Goal: Task Accomplishment & Management: Complete application form

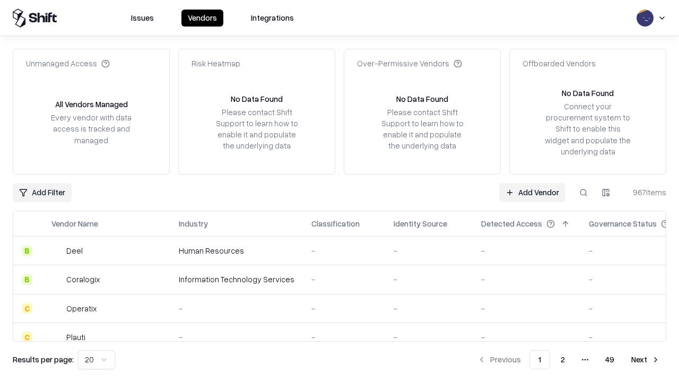
click at [532, 192] on link "Add Vendor" at bounding box center [532, 192] width 66 height 19
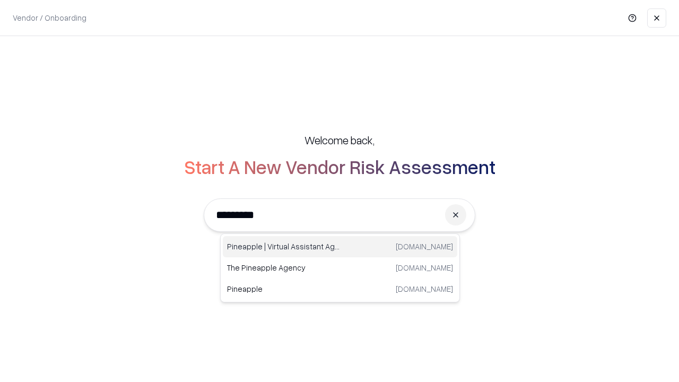
click at [340, 247] on div "Pineapple | Virtual Assistant Agency [DOMAIN_NAME]" at bounding box center [340, 246] width 234 height 21
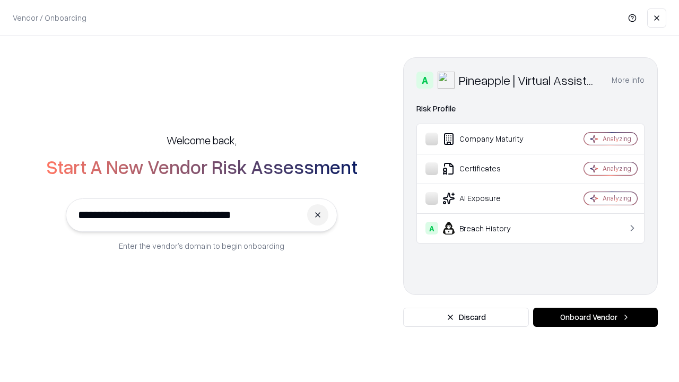
type input "**********"
click at [595, 317] on button "Onboard Vendor" at bounding box center [595, 317] width 125 height 19
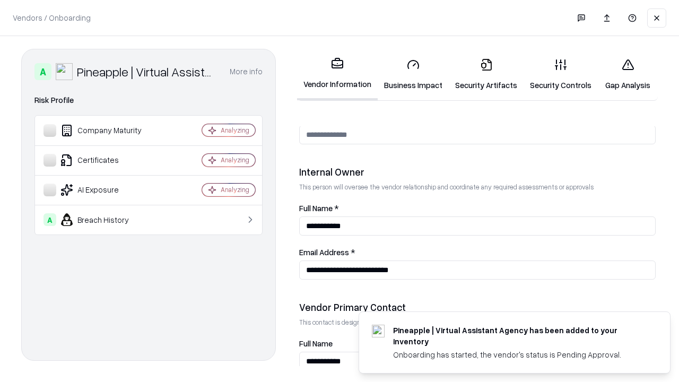
scroll to position [549, 0]
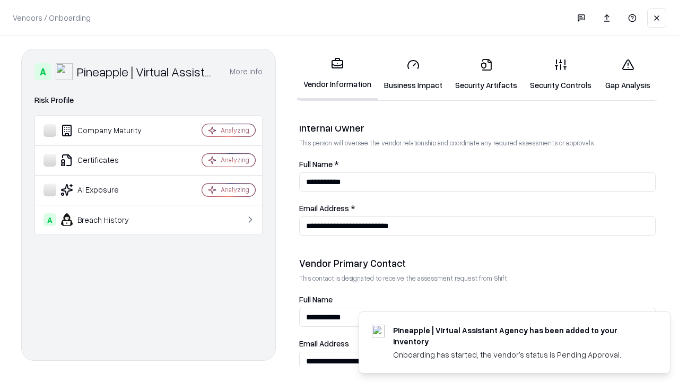
click at [413, 74] on link "Business Impact" at bounding box center [413, 74] width 71 height 49
click at [627, 74] on link "Gap Analysis" at bounding box center [628, 74] width 60 height 49
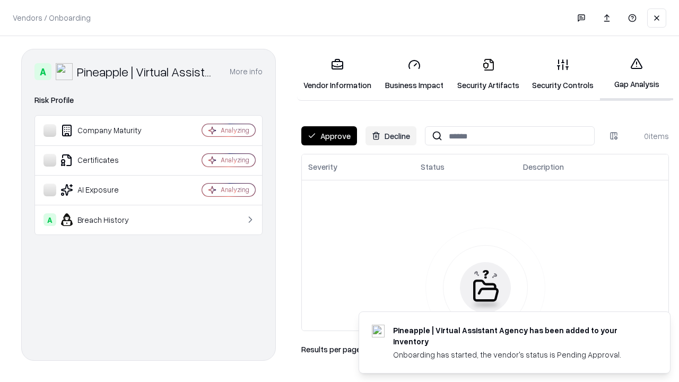
click at [329, 136] on button "Approve" at bounding box center [329, 135] width 56 height 19
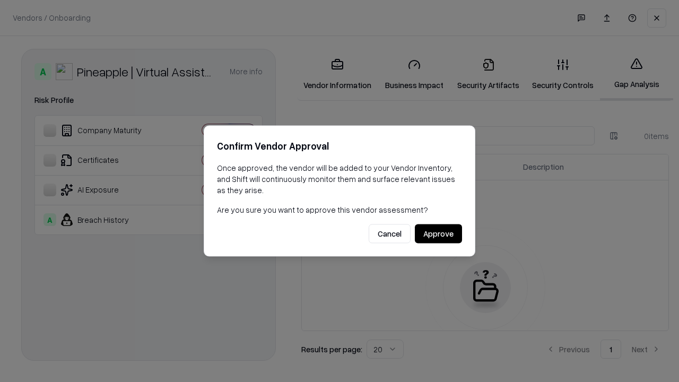
click at [438, 233] on button "Approve" at bounding box center [438, 233] width 47 height 19
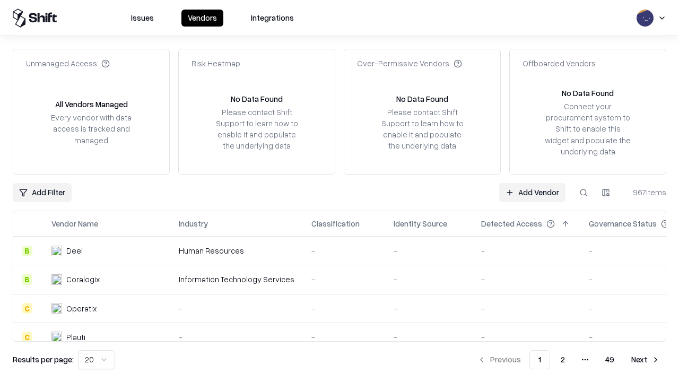
type input "**********"
click at [532, 192] on link "Add Vendor" at bounding box center [532, 192] width 66 height 19
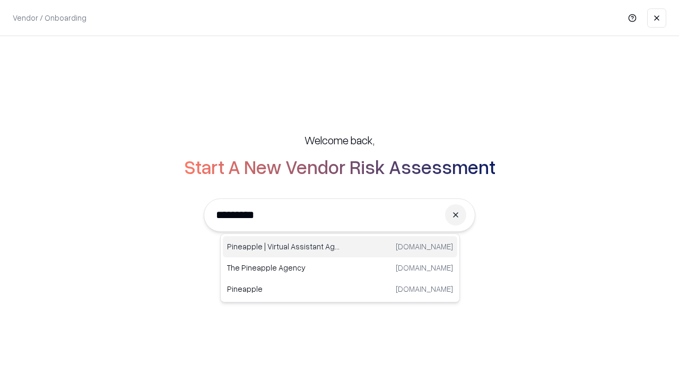
click at [340, 247] on div "Pineapple | Virtual Assistant Agency [DOMAIN_NAME]" at bounding box center [340, 246] width 234 height 21
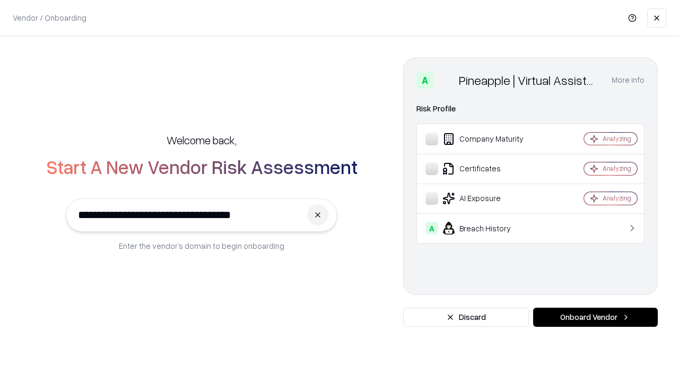
type input "**********"
click at [595, 317] on button "Onboard Vendor" at bounding box center [595, 317] width 125 height 19
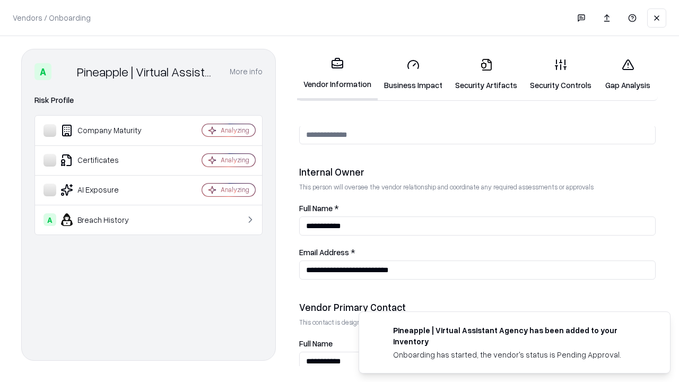
scroll to position [549, 0]
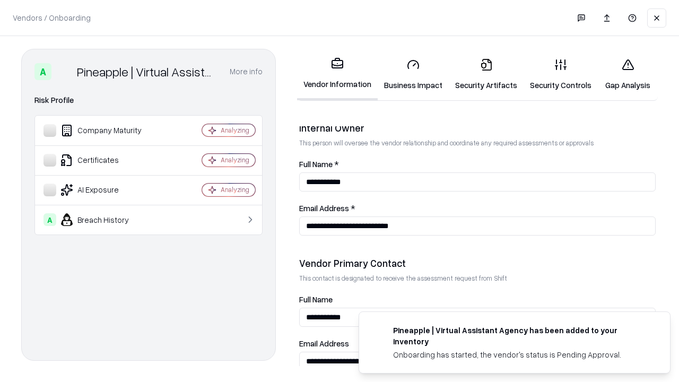
click at [627, 74] on link "Gap Analysis" at bounding box center [628, 74] width 60 height 49
